Goal: Navigation & Orientation: Find specific page/section

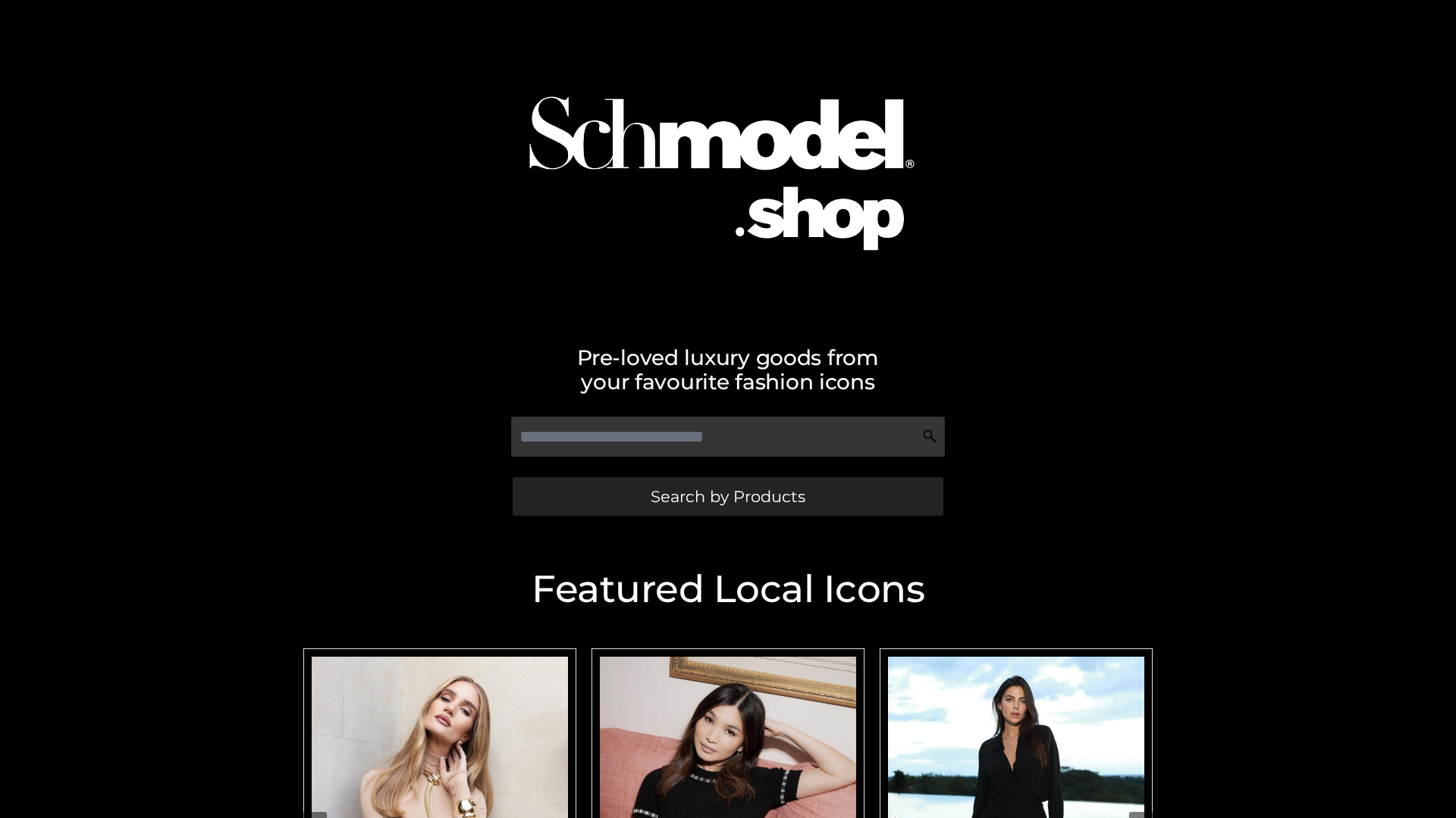
click at [728, 496] on span "Search by Products" at bounding box center [728, 497] width 154 height 16
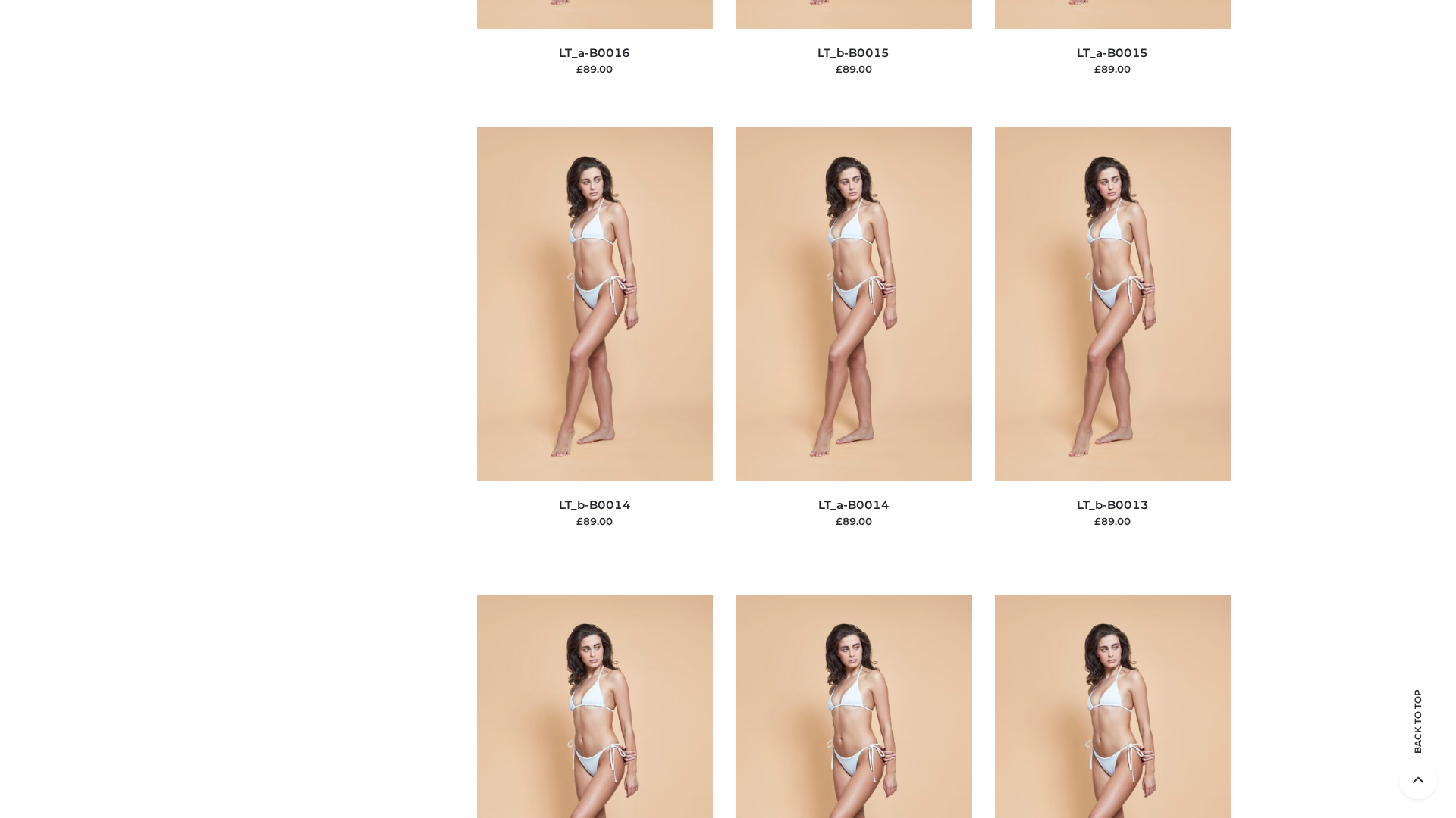
scroll to position [5389, 0]
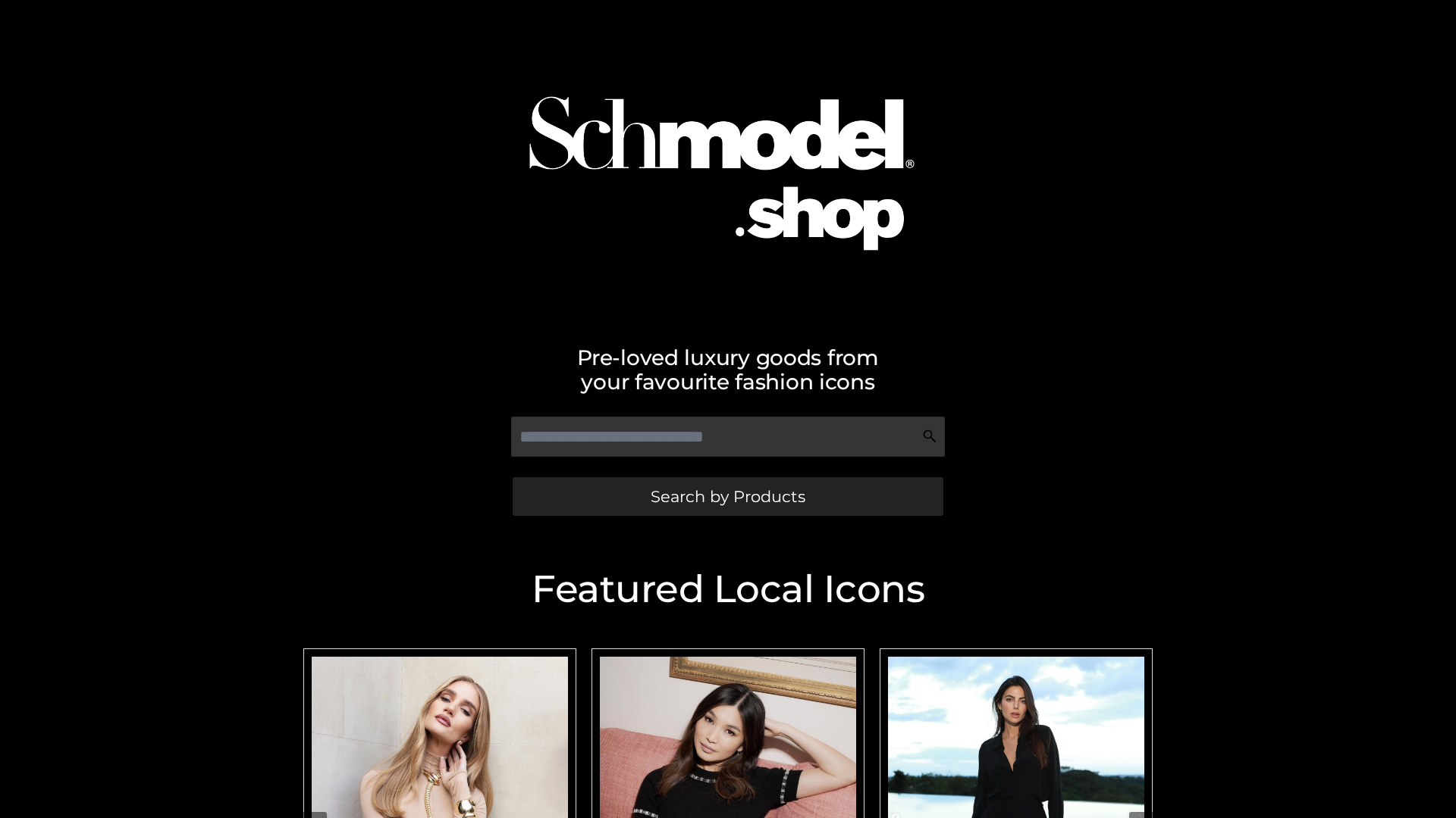
click at [728, 496] on span "Search by Products" at bounding box center [728, 497] width 154 height 16
